Goal: Task Accomplishment & Management: Manage account settings

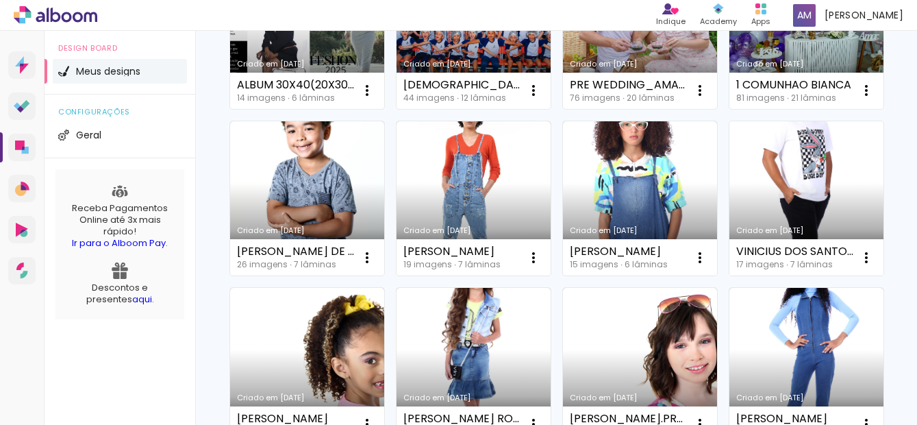
scroll to position [245, 0]
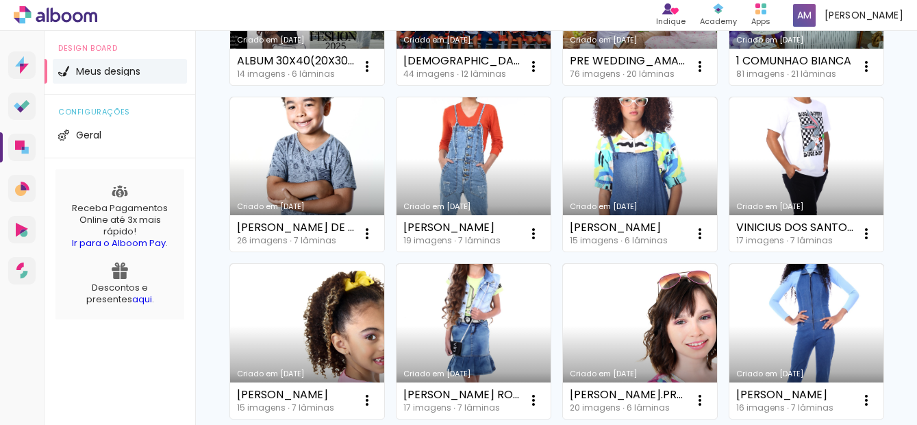
click at [551, 189] on link "Criado em [DATE]" at bounding box center [474, 174] width 154 height 155
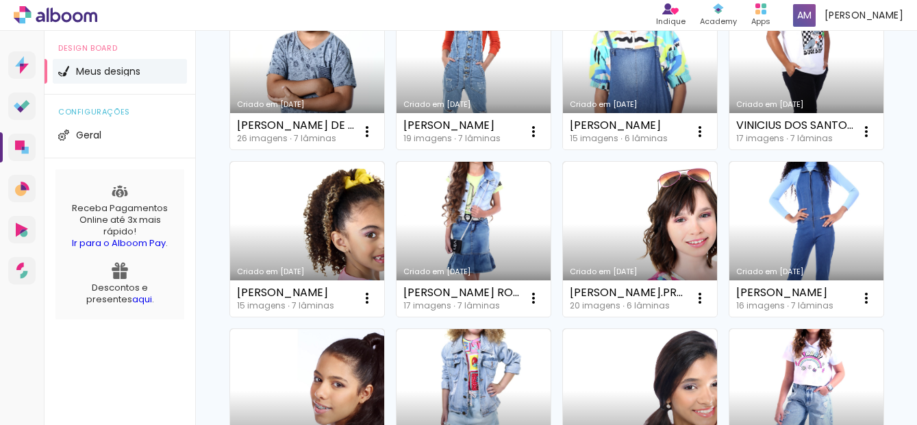
scroll to position [429, 0]
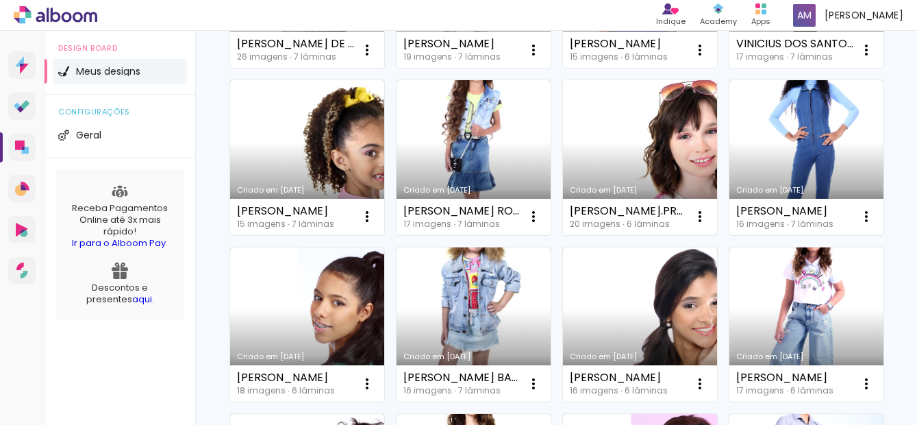
click at [563, 235] on link "Criado em [DATE]" at bounding box center [640, 157] width 154 height 155
